Goal: Information Seeking & Learning: Check status

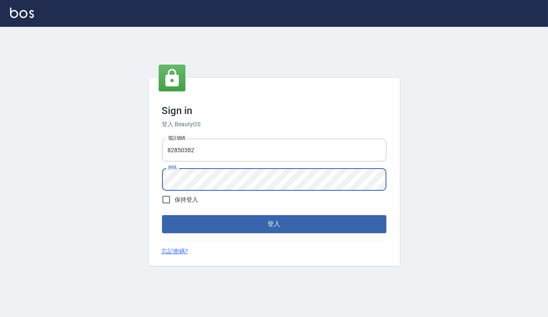
click at [162, 215] on button "登入" at bounding box center [274, 224] width 225 height 18
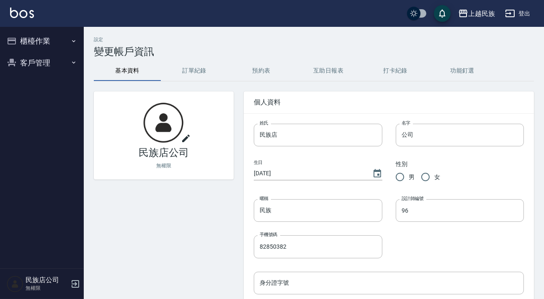
click at [59, 43] on button "櫃檯作業" at bounding box center [41, 41] width 77 height 22
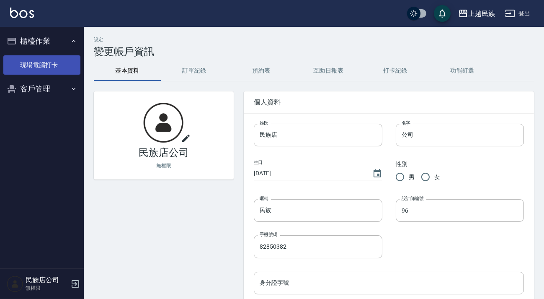
click at [42, 63] on link "現場電腦打卡" at bounding box center [41, 64] width 77 height 19
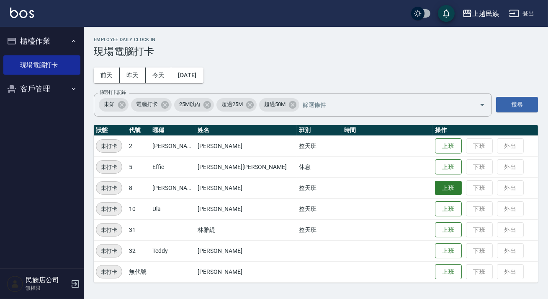
click at [435, 191] on button "上班" at bounding box center [448, 188] width 27 height 15
click at [25, 21] on div "上越民族 登出" at bounding box center [274, 13] width 548 height 27
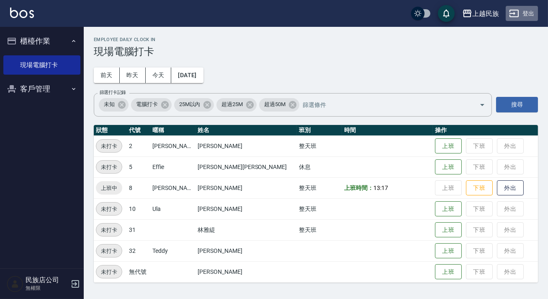
click at [530, 12] on button "登出" at bounding box center [522, 14] width 32 height 16
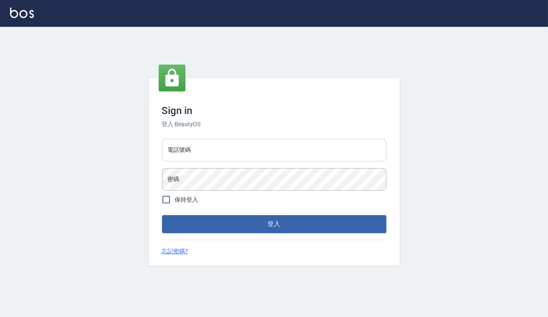
click at [251, 150] on input "電話號碼" at bounding box center [274, 150] width 225 height 23
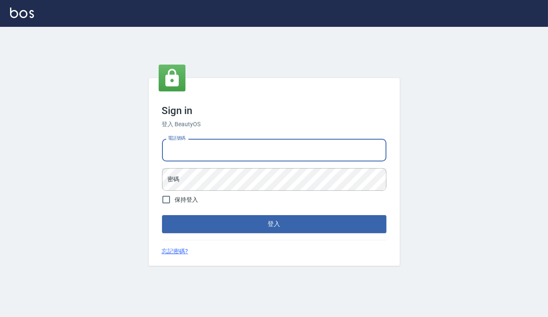
type input "0938917261"
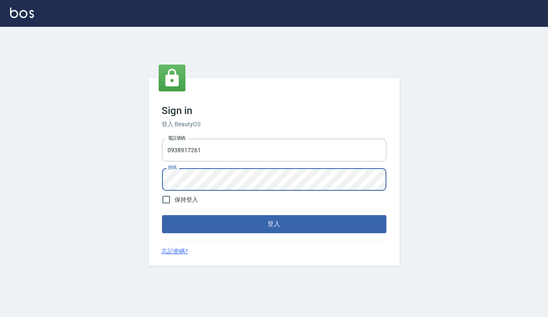
click at [162, 215] on button "登入" at bounding box center [274, 224] width 225 height 18
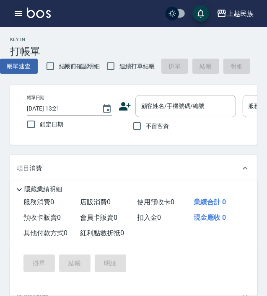
click at [13, 13] on button "button" at bounding box center [18, 13] width 17 height 17
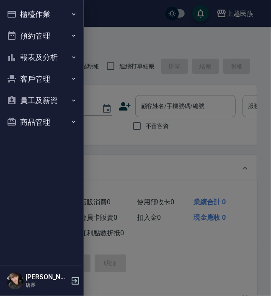
click at [56, 65] on button "報表及分析" at bounding box center [41, 58] width 77 height 22
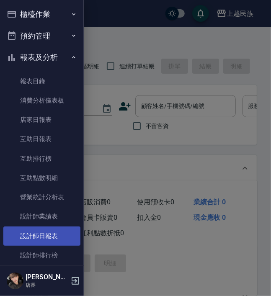
click at [49, 234] on link "設計師日報表" at bounding box center [41, 236] width 77 height 19
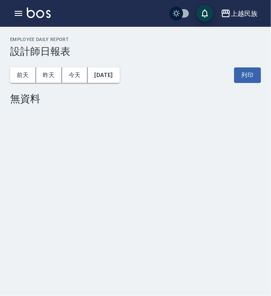
click at [15, 20] on button "button" at bounding box center [18, 13] width 17 height 17
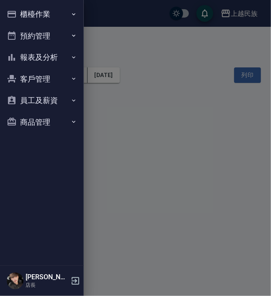
click at [46, 70] on button "客戶管理" at bounding box center [41, 79] width 77 height 22
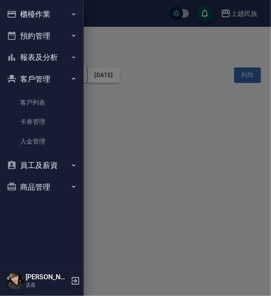
click at [52, 59] on button "報表及分析" at bounding box center [41, 58] width 77 height 22
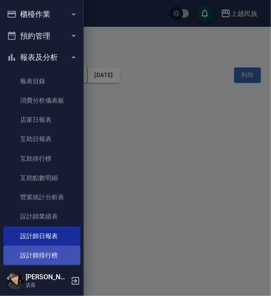
click at [50, 252] on link "設計師排行榜" at bounding box center [41, 255] width 77 height 19
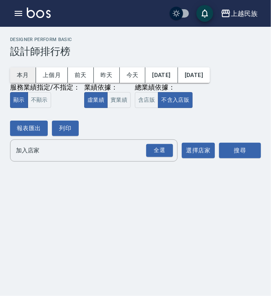
click at [21, 80] on button "本月" at bounding box center [23, 75] width 26 height 16
click at [137, 101] on button "含店販" at bounding box center [146, 100] width 23 height 16
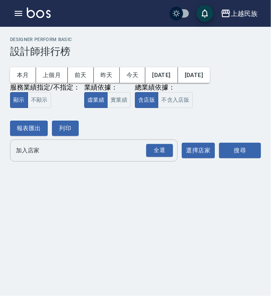
click at [140, 152] on input "加入店家" at bounding box center [87, 150] width 147 height 15
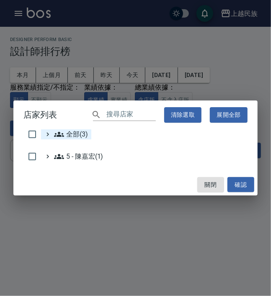
click at [67, 135] on span "全部(3)" at bounding box center [71, 134] width 34 height 10
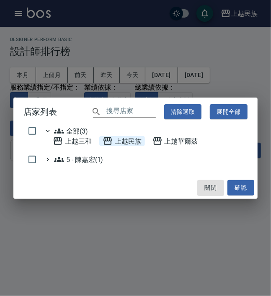
click at [112, 142] on icon at bounding box center [108, 141] width 10 height 10
click at [230, 183] on button "確認" at bounding box center [241, 188] width 27 height 16
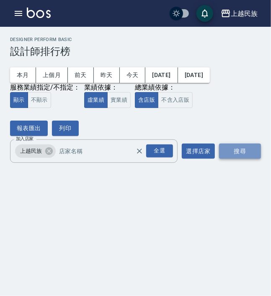
click at [245, 151] on button "搜尋" at bounding box center [240, 152] width 42 height 16
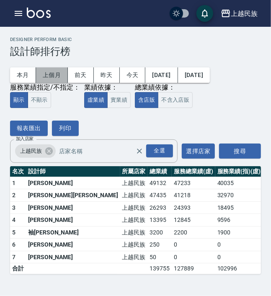
click at [53, 73] on button "上個月" at bounding box center [52, 75] width 32 height 16
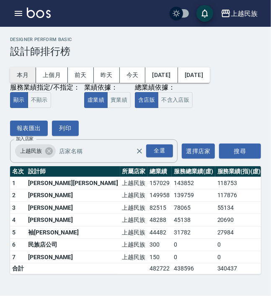
click at [23, 75] on button "本月" at bounding box center [23, 75] width 26 height 16
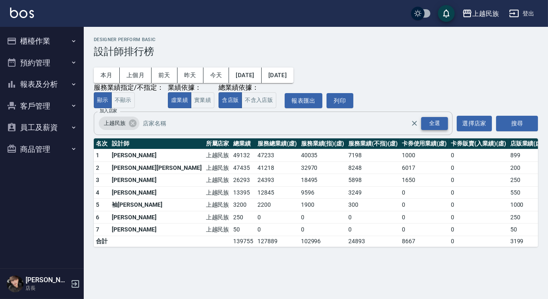
click at [439, 123] on div "全選" at bounding box center [435, 123] width 27 height 13
click at [521, 122] on button "搜尋" at bounding box center [518, 124] width 42 height 16
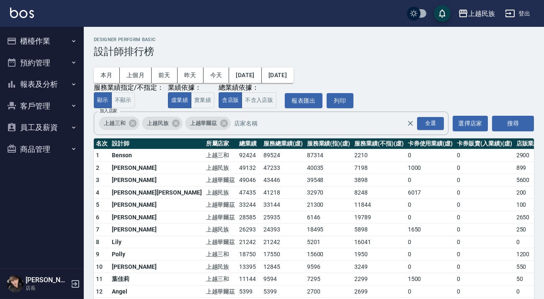
scroll to position [88, 0]
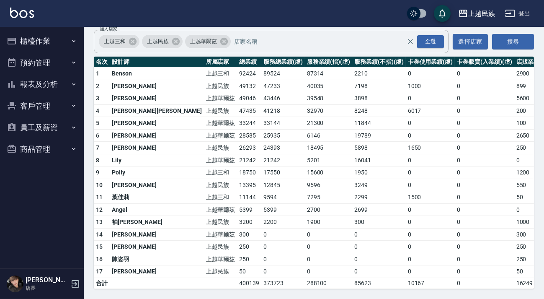
click at [24, 16] on img at bounding box center [22, 13] width 24 height 10
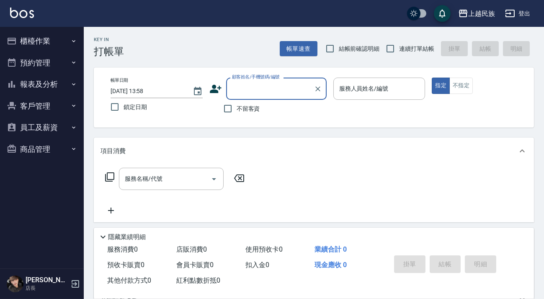
click at [56, 37] on button "櫃檯作業" at bounding box center [41, 41] width 77 height 22
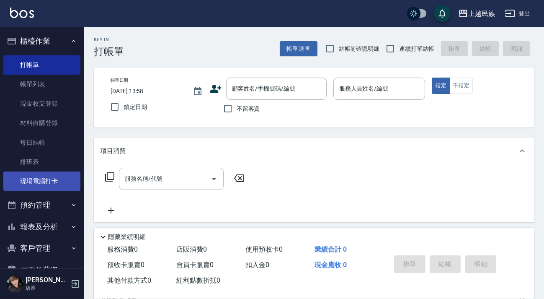
click at [46, 176] on link "現場電腦打卡" at bounding box center [41, 180] width 77 height 19
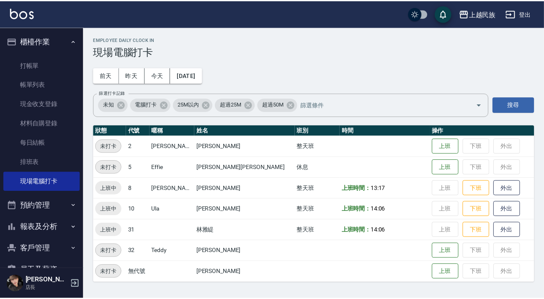
scroll to position [44, 0]
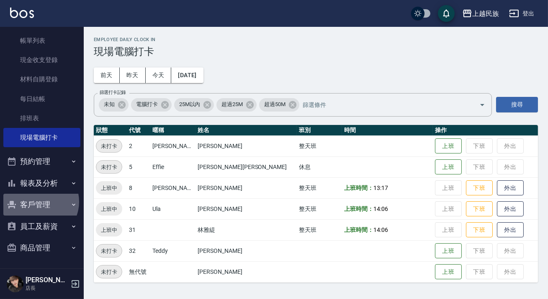
click at [39, 202] on button "客戶管理" at bounding box center [41, 205] width 77 height 22
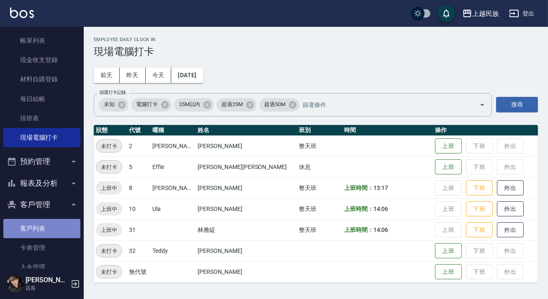
click at [49, 229] on link "客戶列表" at bounding box center [41, 228] width 77 height 19
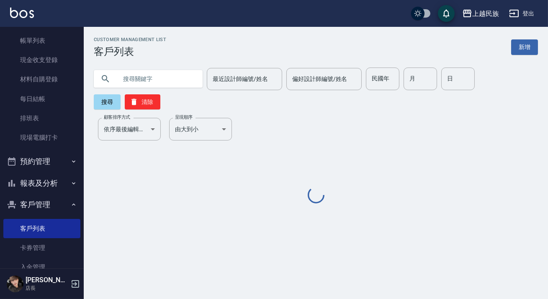
click at [168, 78] on input "text" at bounding box center [156, 78] width 79 height 23
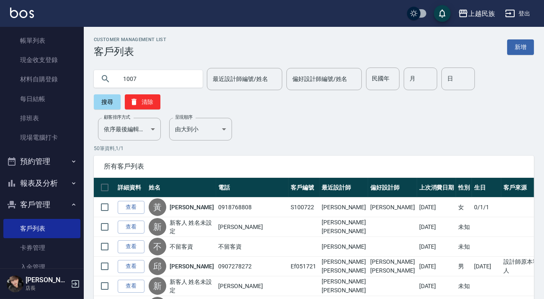
type input "1007"
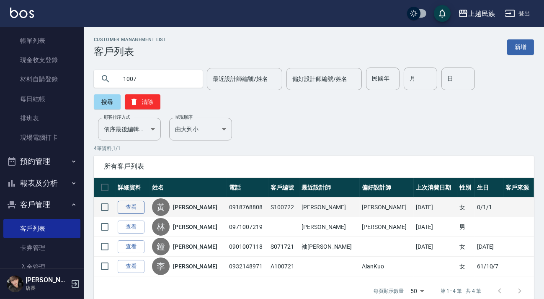
click at [136, 213] on link "查看" at bounding box center [131, 207] width 27 height 13
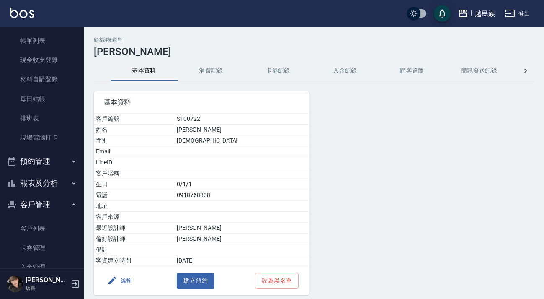
drag, startPoint x: 210, startPoint y: 68, endPoint x: 210, endPoint y: 53, distance: 15.1
click at [210, 68] on button "消費記錄" at bounding box center [211, 71] width 67 height 20
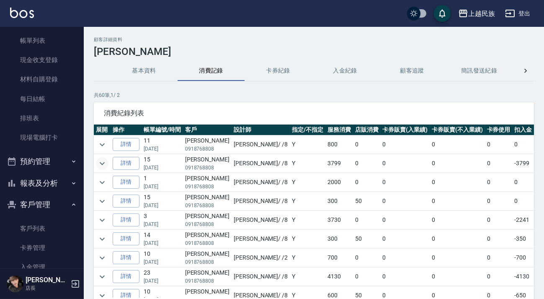
click at [104, 165] on icon "expand row" at bounding box center [102, 163] width 10 height 10
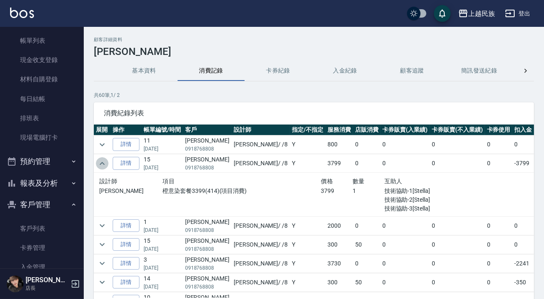
click at [104, 163] on icon "expand row" at bounding box center [102, 163] width 10 height 10
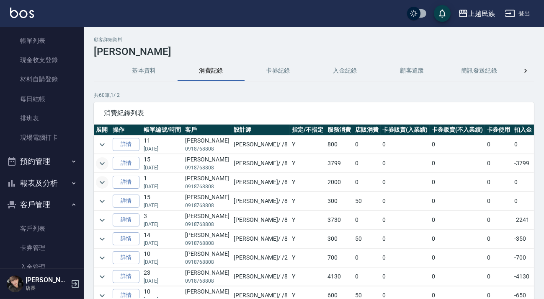
click at [100, 185] on icon "expand row" at bounding box center [102, 182] width 10 height 10
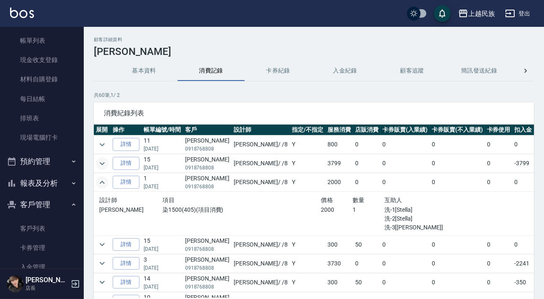
click at [100, 185] on icon "expand row" at bounding box center [102, 182] width 10 height 10
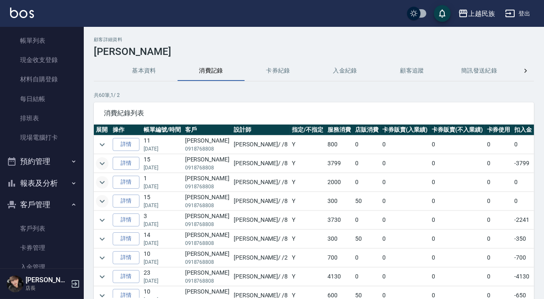
click at [100, 202] on icon "expand row" at bounding box center [102, 201] width 10 height 10
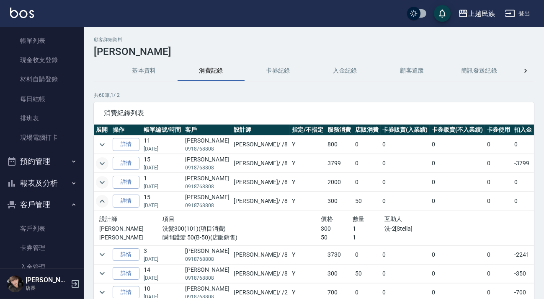
click at [100, 202] on icon "expand row" at bounding box center [102, 201] width 10 height 10
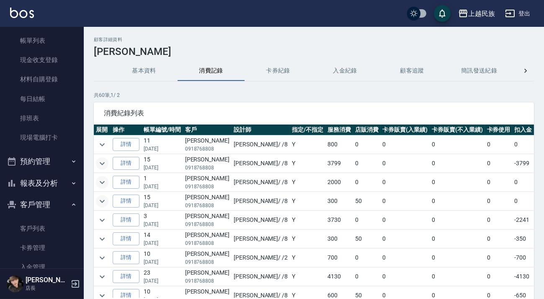
drag, startPoint x: 49, startPoint y: 223, endPoint x: 49, endPoint y: 213, distance: 10.1
click at [49, 223] on link "客戶列表" at bounding box center [41, 228] width 77 height 19
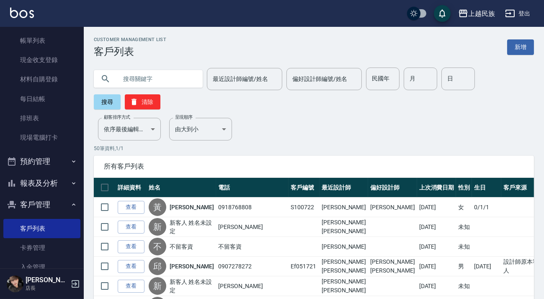
click at [155, 74] on input "text" at bounding box center [156, 78] width 79 height 23
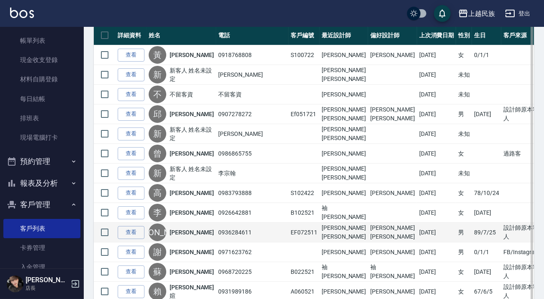
scroll to position [190, 0]
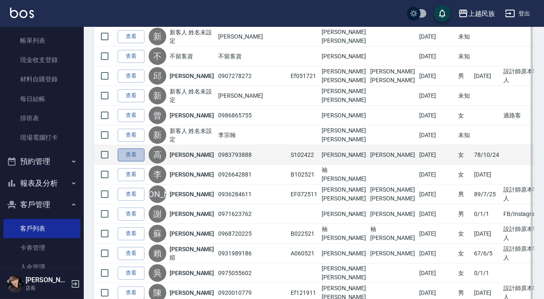
click at [132, 158] on link "查看" at bounding box center [131, 154] width 27 height 13
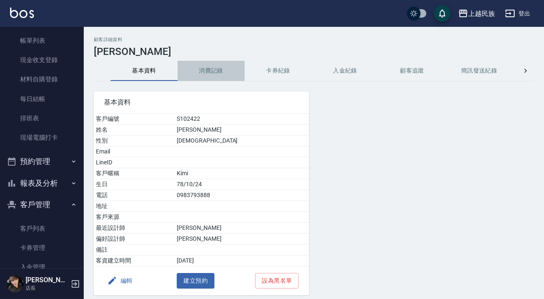
click at [212, 70] on button "消費記錄" at bounding box center [211, 71] width 67 height 20
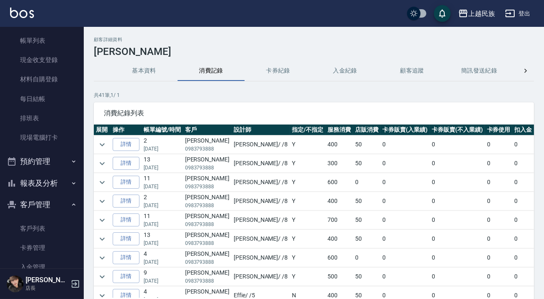
click at [254, 73] on button "卡券紀錄" at bounding box center [278, 71] width 67 height 20
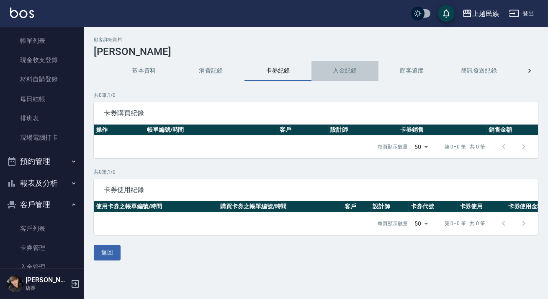
click at [331, 75] on button "入金紀錄" at bounding box center [345, 71] width 67 height 20
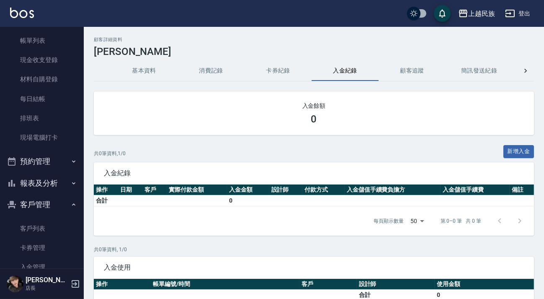
click at [150, 67] on button "基本資料" at bounding box center [144, 71] width 67 height 20
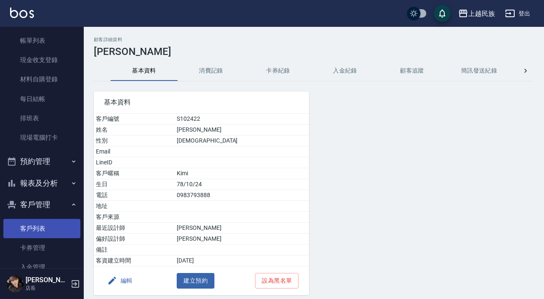
scroll to position [109, 0]
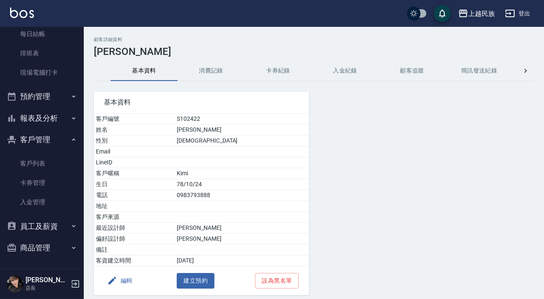
click at [36, 136] on button "客戶管理" at bounding box center [41, 140] width 77 height 22
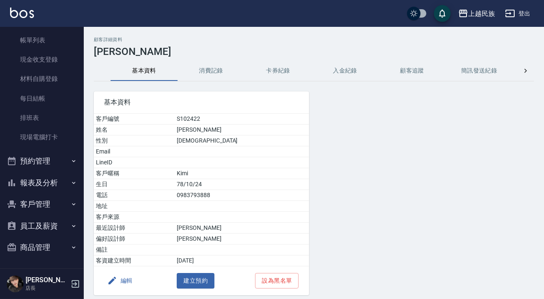
scroll to position [44, 0]
click at [52, 179] on button "報表及分析" at bounding box center [41, 183] width 77 height 22
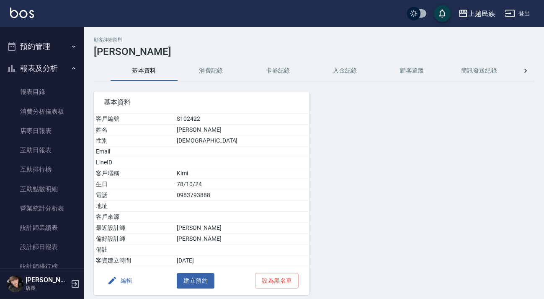
scroll to position [197, 0]
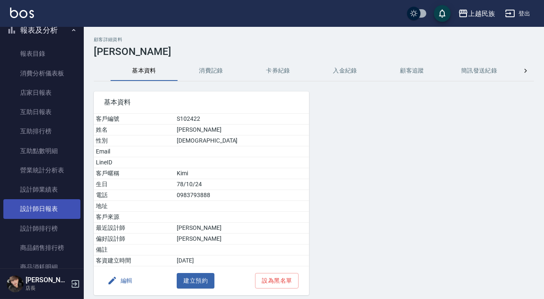
click at [50, 205] on link "設計師日報表" at bounding box center [41, 208] width 77 height 19
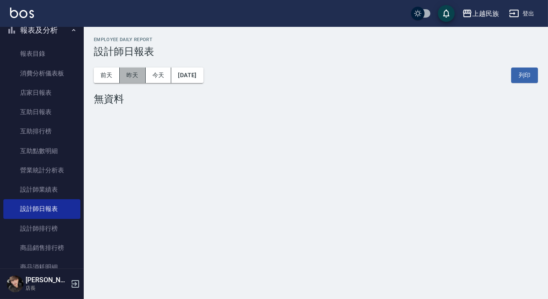
click at [130, 75] on button "昨天" at bounding box center [133, 75] width 26 height 16
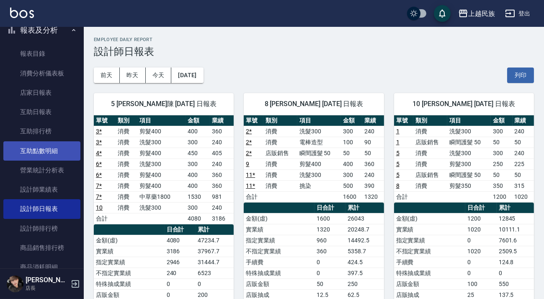
scroll to position [82, 0]
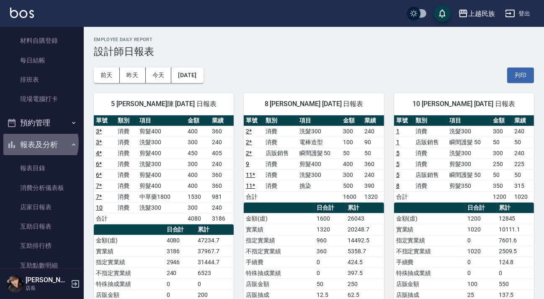
click at [38, 142] on button "報表及分析" at bounding box center [41, 145] width 77 height 22
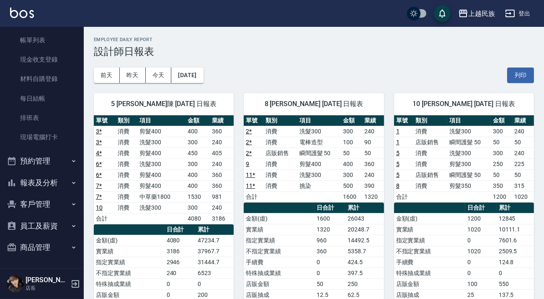
scroll to position [44, 0]
